Goal: Task Accomplishment & Management: Manage account settings

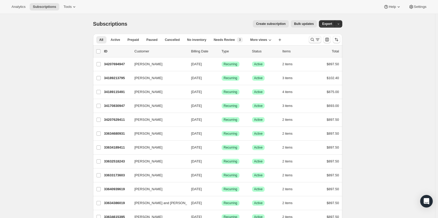
click at [315, 38] on icon "Search and filter results" at bounding box center [312, 39] width 5 height 5
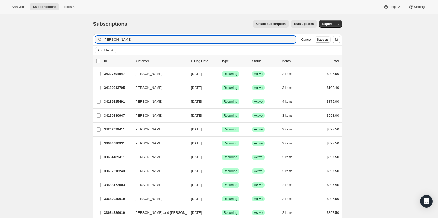
type input "[PERSON_NAME]"
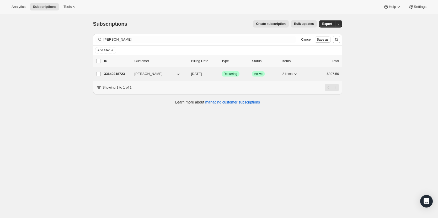
click at [119, 72] on p "33640218723" at bounding box center [117, 73] width 26 height 5
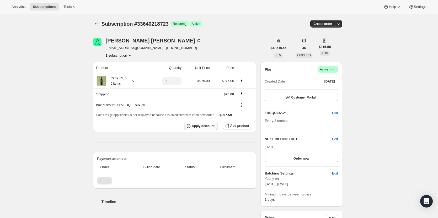
click at [205, 125] on span "Apply discount" at bounding box center [203, 126] width 23 height 4
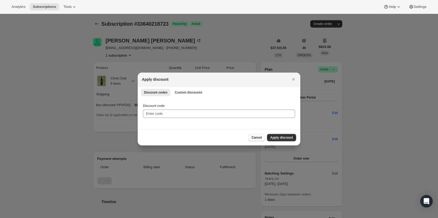
click at [259, 139] on span "Cancel" at bounding box center [256, 138] width 10 height 4
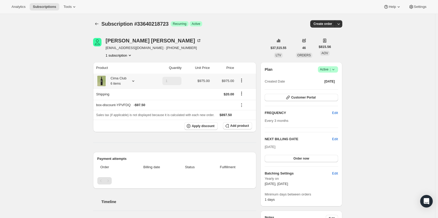
click at [135, 80] on icon at bounding box center [133, 80] width 5 height 5
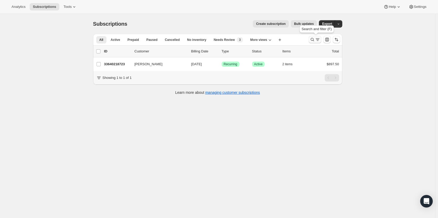
click at [319, 39] on icon "Search and filter results" at bounding box center [317, 39] width 5 height 5
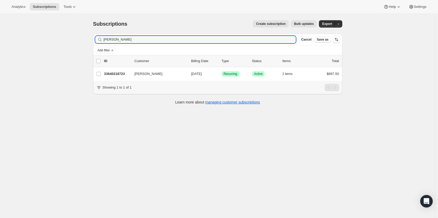
drag, startPoint x: 226, startPoint y: 39, endPoint x: -4, endPoint y: 38, distance: 229.9
click at [0, 38] on html "Analytics Subscriptions Tools Help Settings Skip to content Subscriptions. This…" at bounding box center [219, 109] width 438 height 218
type input "[PERSON_NAME]"
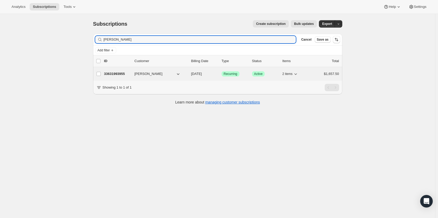
click at [118, 71] on p "33631993955" at bounding box center [117, 73] width 26 height 5
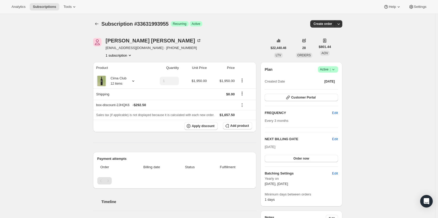
click at [131, 55] on icon "Product actions" at bounding box center [130, 55] width 2 height 1
click at [120, 77] on div "Cima Club 12 items" at bounding box center [117, 81] width 20 height 10
drag, startPoint x: 31, startPoint y: 58, endPoint x: 33, endPoint y: 59, distance: 2.8
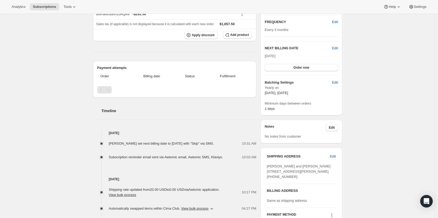
scroll to position [105, 0]
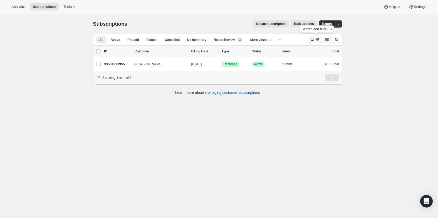
click at [314, 40] on icon "Search and filter results" at bounding box center [312, 39] width 5 height 5
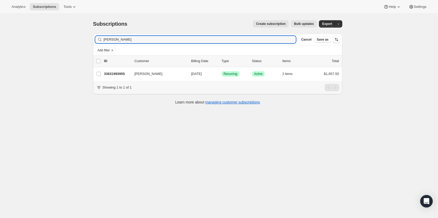
drag, startPoint x: 87, startPoint y: 37, endPoint x: 42, endPoint y: 39, distance: 45.1
click at [60, 38] on div "Subscriptions. This page is ready Subscriptions Create subscription Bulk update…" at bounding box center [217, 123] width 435 height 218
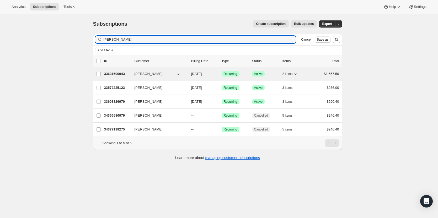
type input "[PERSON_NAME]"
click at [116, 76] on p "33631699043" at bounding box center [117, 73] width 26 height 5
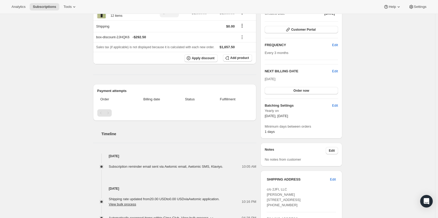
scroll to position [131, 0]
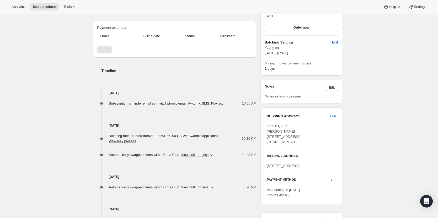
click at [151, 81] on div "Timeline [DATE] Subscription reminder email sent via Awtomic email, Awtomic SMS…" at bounding box center [174, 140] width 163 height 165
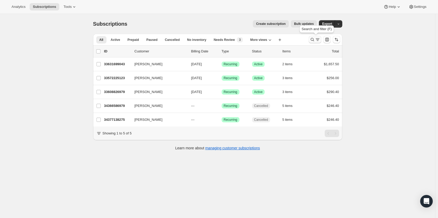
click at [313, 40] on icon "Search and filter results" at bounding box center [312, 39] width 5 height 5
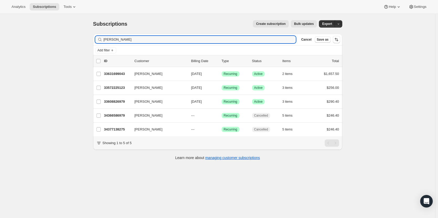
drag, startPoint x: 175, startPoint y: 39, endPoint x: 61, endPoint y: 38, distance: 113.8
click at [61, 38] on div "Subscriptions. This page is ready Subscriptions Create subscription Bulk update…" at bounding box center [217, 123] width 435 height 218
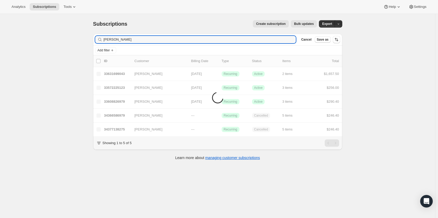
type input "[PERSON_NAME]"
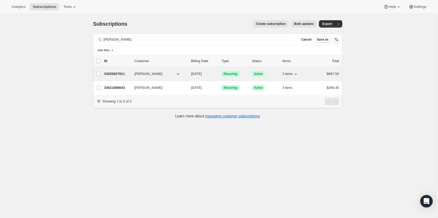
click at [119, 76] on p "33635827811" at bounding box center [117, 73] width 26 height 5
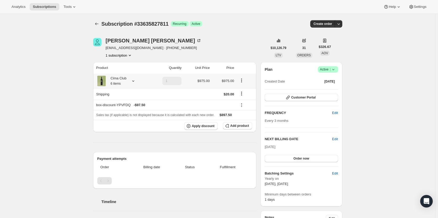
click at [132, 81] on icon at bounding box center [133, 80] width 5 height 5
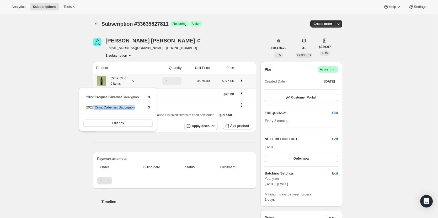
drag, startPoint x: 94, startPoint y: 108, endPoint x: 145, endPoint y: 110, distance: 51.4
click at [145, 110] on tr "2022 Cima Cabernet Sauvignon 3" at bounding box center [118, 110] width 64 height 10
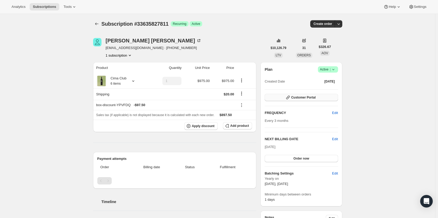
click at [302, 100] on button "Customer Portal" at bounding box center [301, 97] width 73 height 7
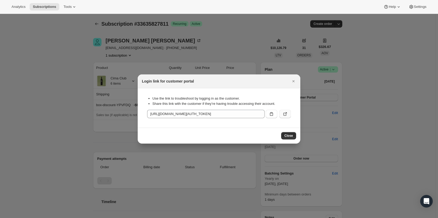
click at [285, 115] on icon ":r13p:" at bounding box center [284, 113] width 5 height 5
click at [295, 80] on icon "Close" at bounding box center [293, 81] width 5 height 5
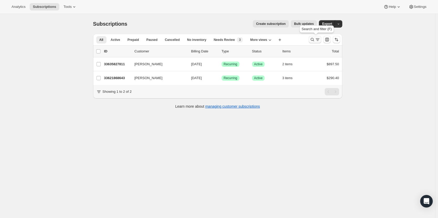
click at [313, 39] on icon "Search and filter results" at bounding box center [312, 39] width 5 height 5
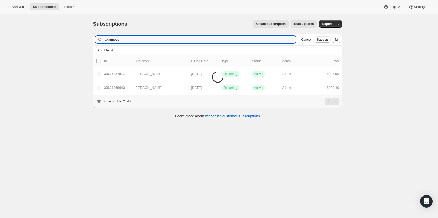
drag, startPoint x: 164, startPoint y: 40, endPoint x: 25, endPoint y: 43, distance: 139.2
click at [26, 43] on div "Subscriptions. This page is ready Subscriptions Create subscription Bulk update…" at bounding box center [217, 123] width 435 height 218
type input "v"
type input "[PERSON_NAME]"
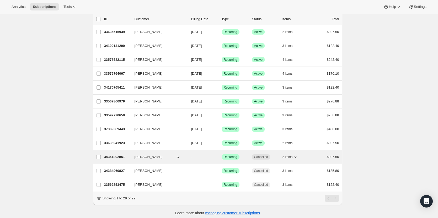
scroll to position [49, 0]
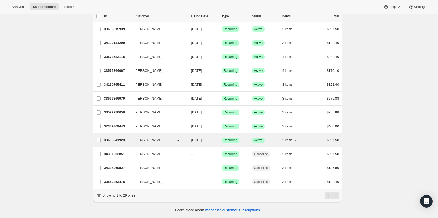
click at [114, 138] on p "33636941923" at bounding box center [117, 140] width 26 height 5
